Goal: Complete application form

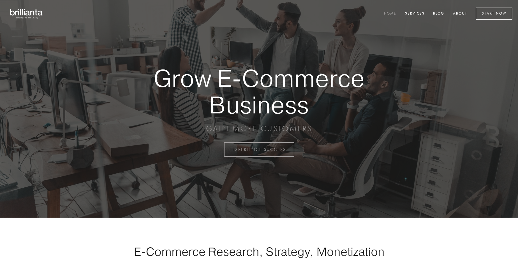
scroll to position [1470, 0]
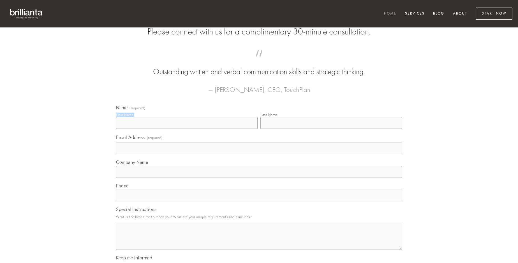
type input "[PERSON_NAME]"
click at [331, 129] on input "Last Name" at bounding box center [331, 123] width 142 height 12
type input "[PERSON_NAME]"
click at [259, 155] on input "Email Address (required)" at bounding box center [259, 149] width 286 height 12
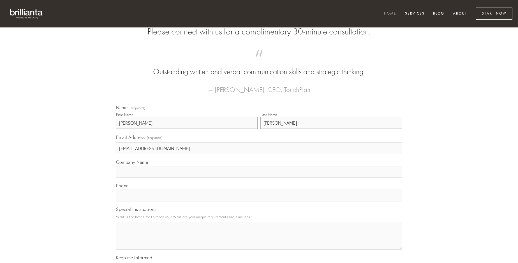
type input "[EMAIL_ADDRESS][DOMAIN_NAME]"
click at [259, 178] on input "Company Name" at bounding box center [259, 172] width 286 height 12
type input "aufero"
click at [259, 202] on input "text" at bounding box center [259, 196] width 286 height 12
click at [259, 241] on textarea "Special Instructions" at bounding box center [259, 236] width 286 height 28
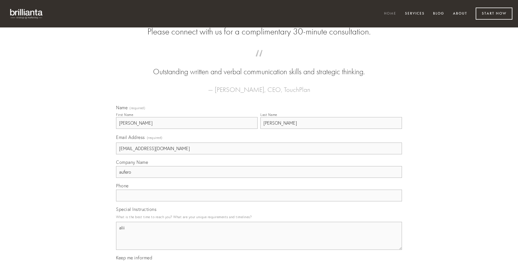
type textarea "alii"
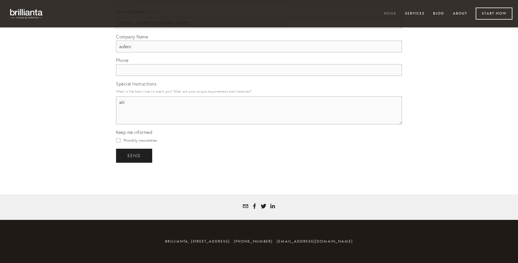
click at [135, 156] on span "send" at bounding box center [134, 155] width 14 height 5
